Goal: Find specific page/section: Find specific page/section

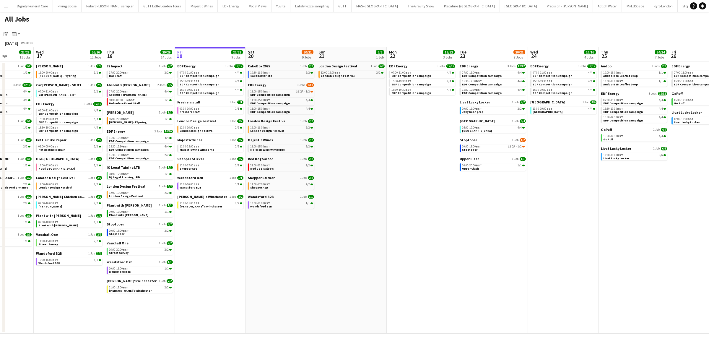
scroll to position [0, 181]
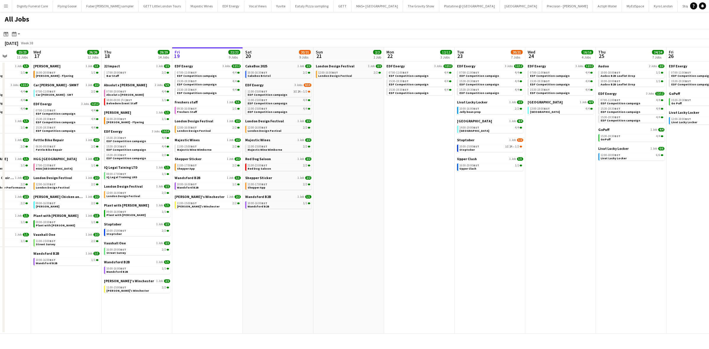
drag, startPoint x: 394, startPoint y: 176, endPoint x: 192, endPoint y: 178, distance: 201.4
click at [192, 178] on app-calendar-viewport "Sun 14 10/13 4 Jobs Mon 15 15/15 5 Jobs Tue 16 23/23 11 Jobs Wed 17 26/26 12 Jo…" at bounding box center [354, 190] width 709 height 286
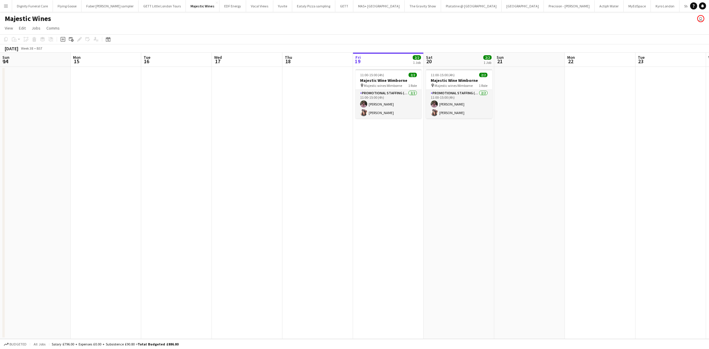
scroll to position [0, 141]
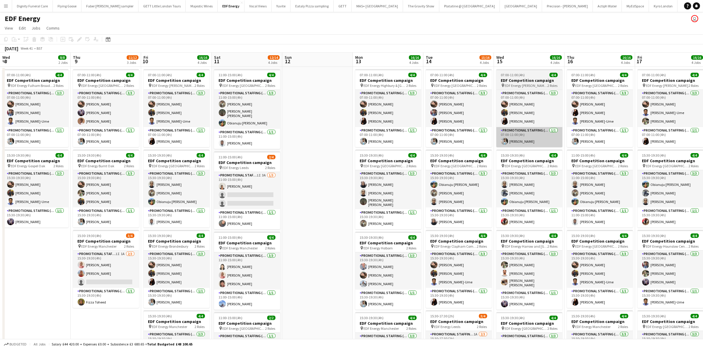
scroll to position [0, 237]
